Goal: Task Accomplishment & Management: Manage account settings

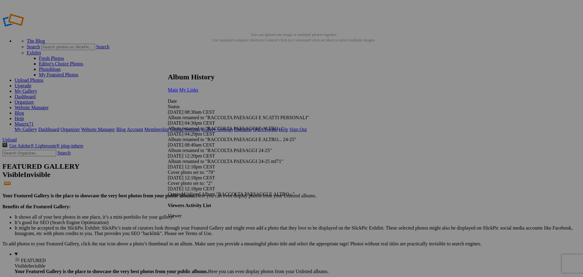
click at [198, 87] on span "My Links" at bounding box center [188, 89] width 19 height 5
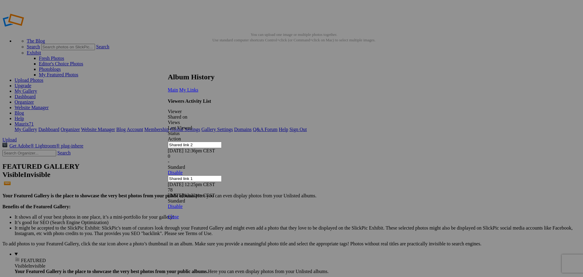
click at [168, 67] on link at bounding box center [168, 67] width 0 height 0
